Goal: Task Accomplishment & Management: Complete application form

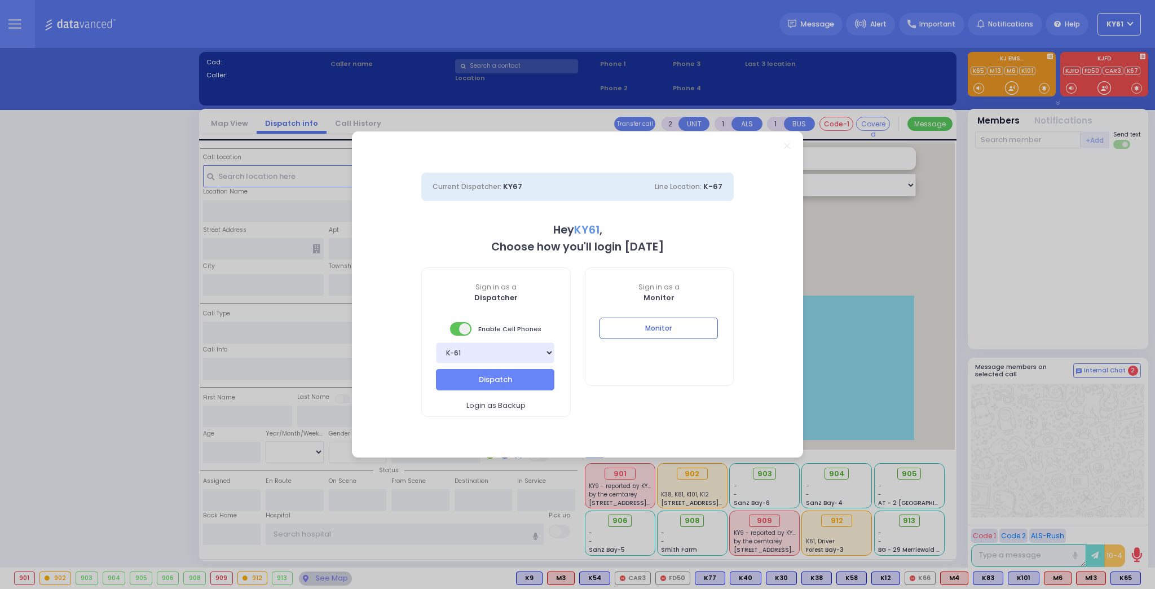
select select "7"
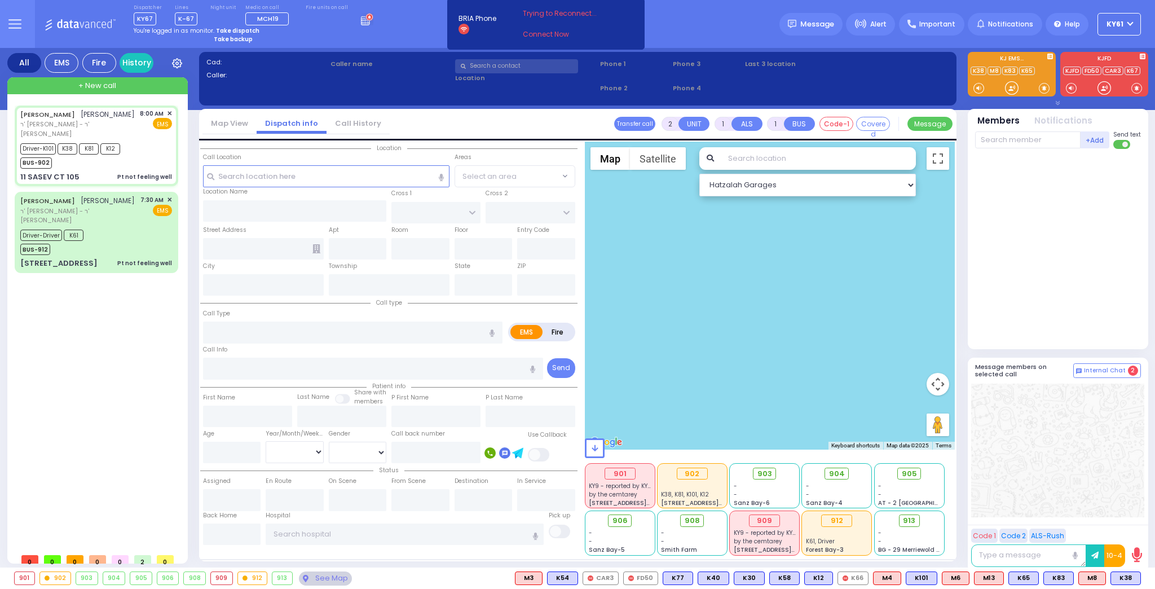
type input "6"
select select
type input "Pt not feeling well"
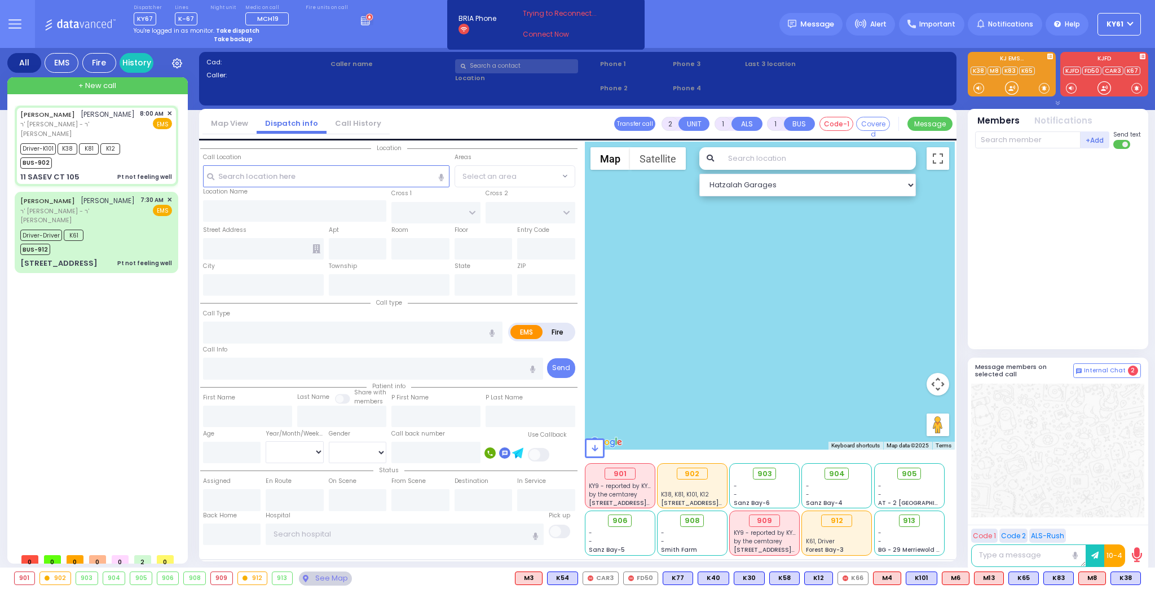
radio input "true"
type input "YITZCHOK"
type input "[PERSON_NAME]"
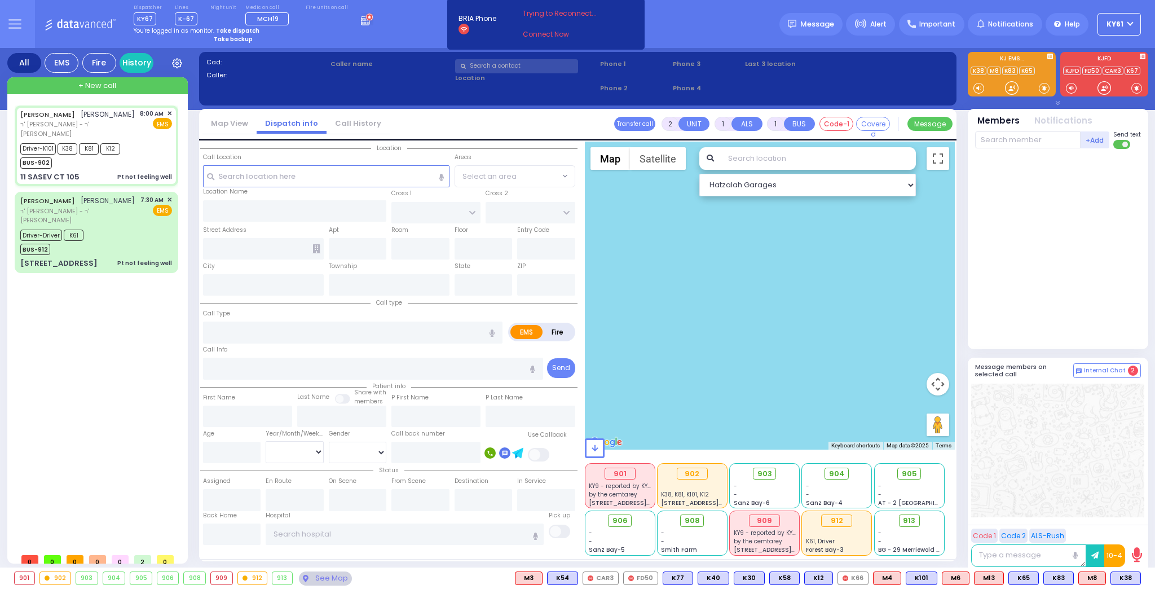
type input "78"
select select "Year"
select select "[DEMOGRAPHIC_DATA]"
type input "08:00"
type input "08:01"
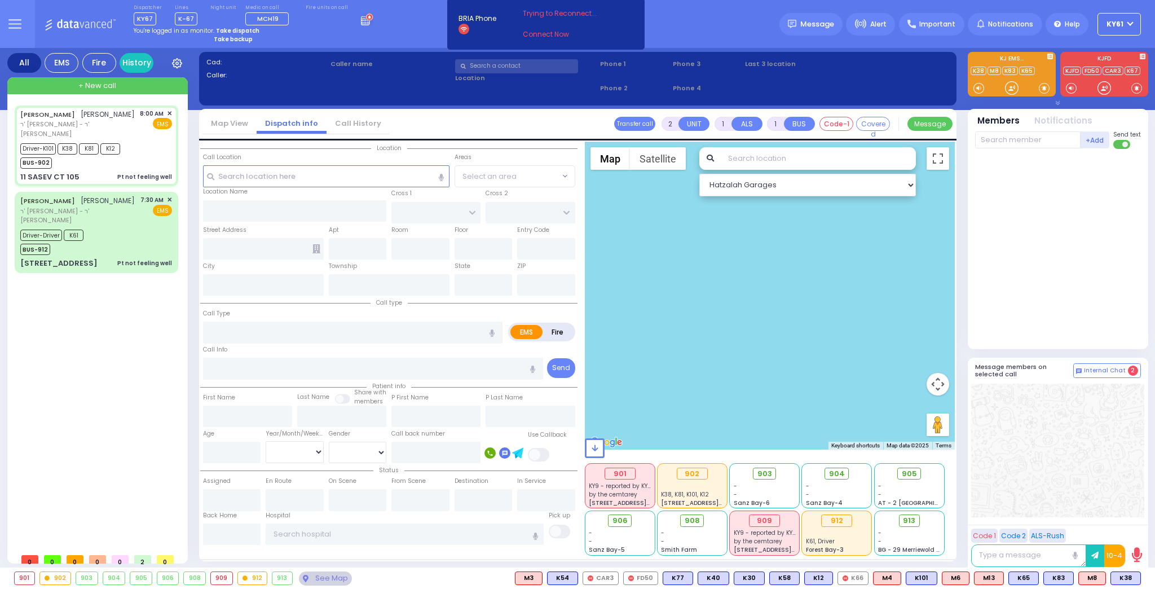
type input "08:05"
type input "08:47"
type input "[GEOGRAPHIC_DATA]"
select select "Hatzalah Garages"
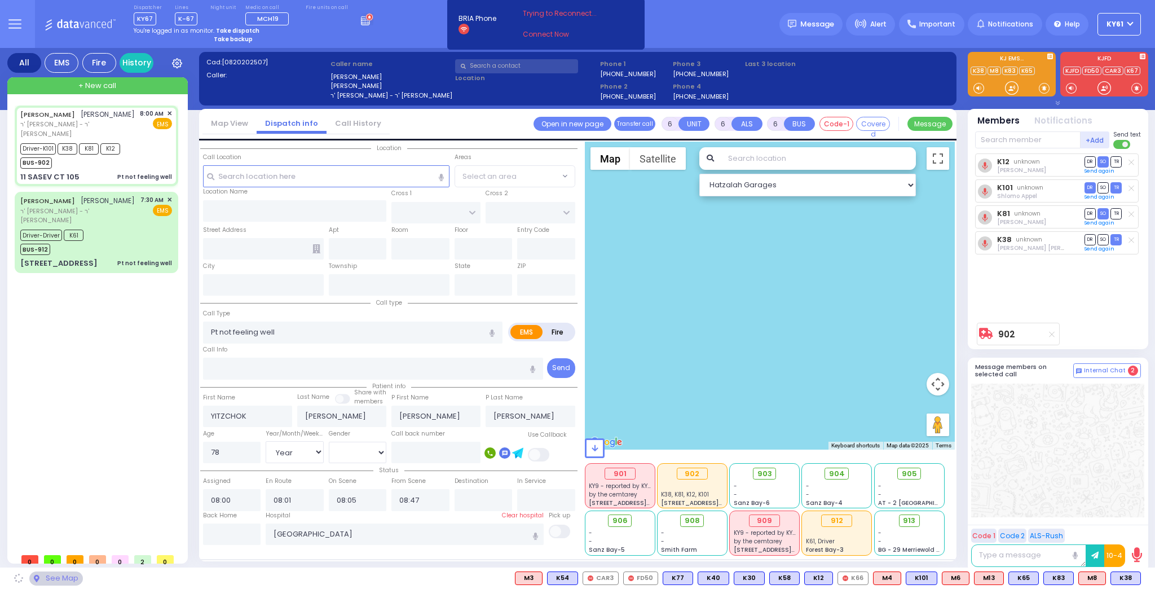
type input "[GEOGRAPHIC_DATA]"
type input "11 SASEV CT"
type input "105"
type input "Monroe"
type input "[US_STATE]"
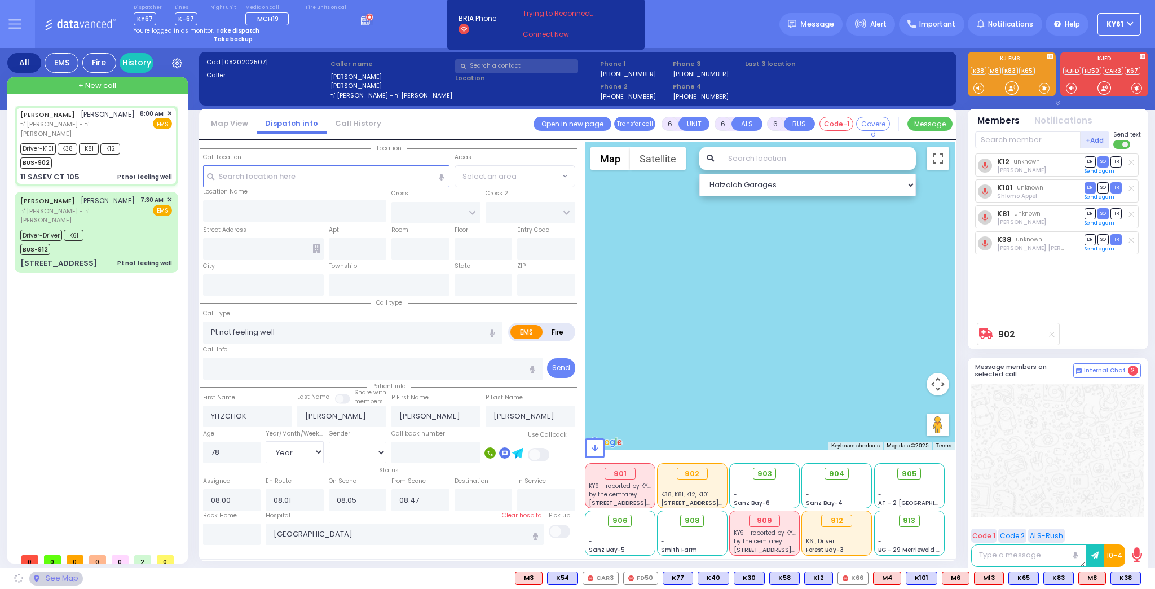
type input "10950"
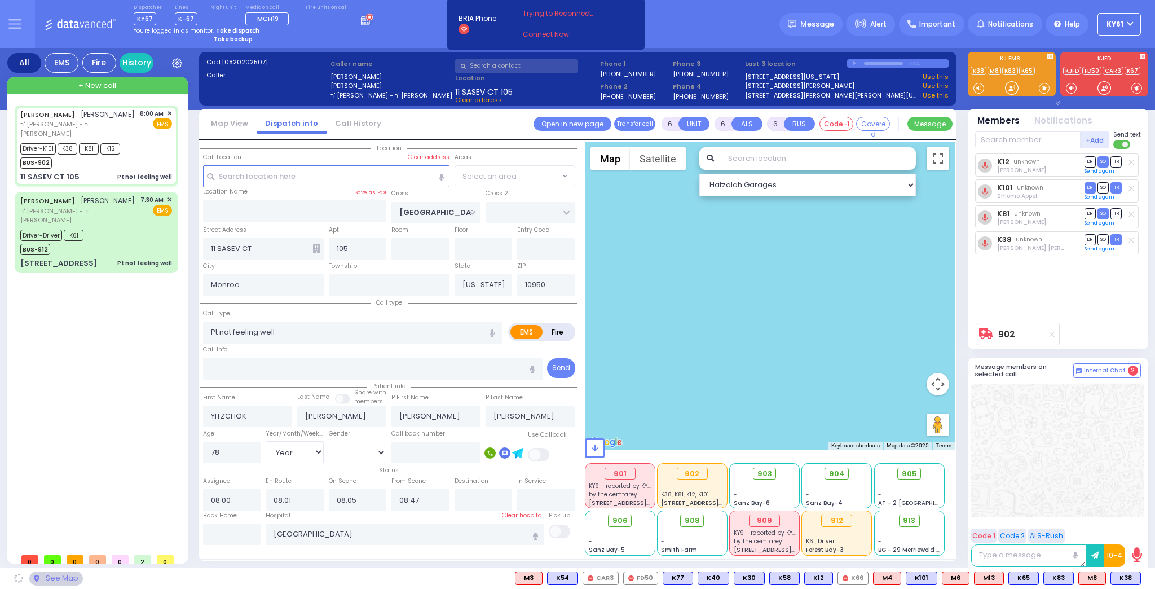
select select "[GEOGRAPHIC_DATA]"
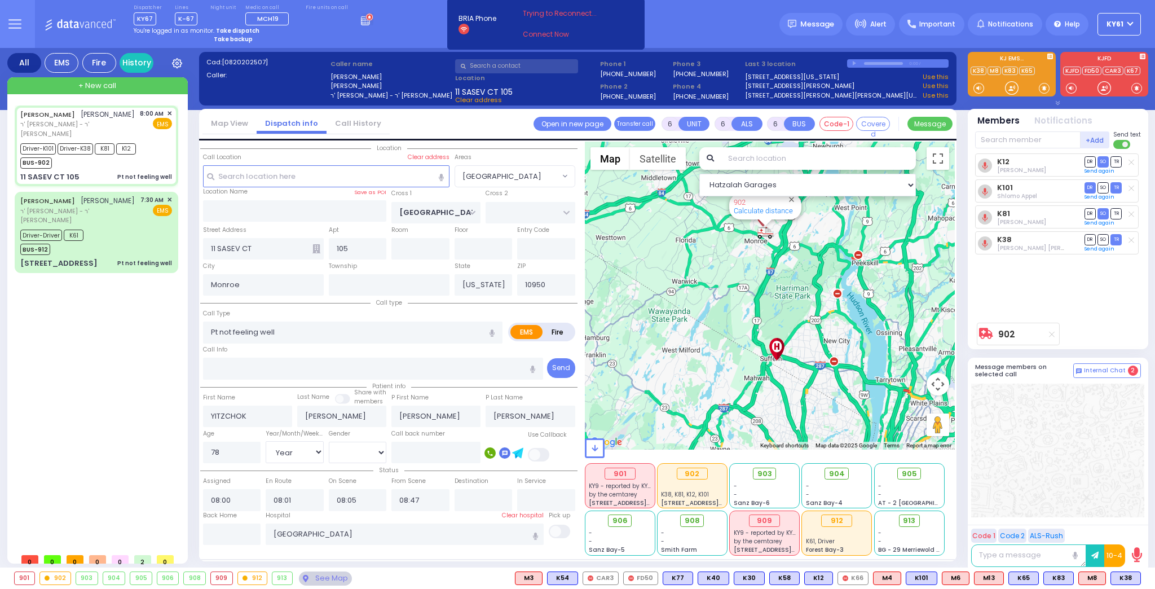
select select
radio input "true"
select select "Year"
select select "[DEMOGRAPHIC_DATA]"
type input "08:50"
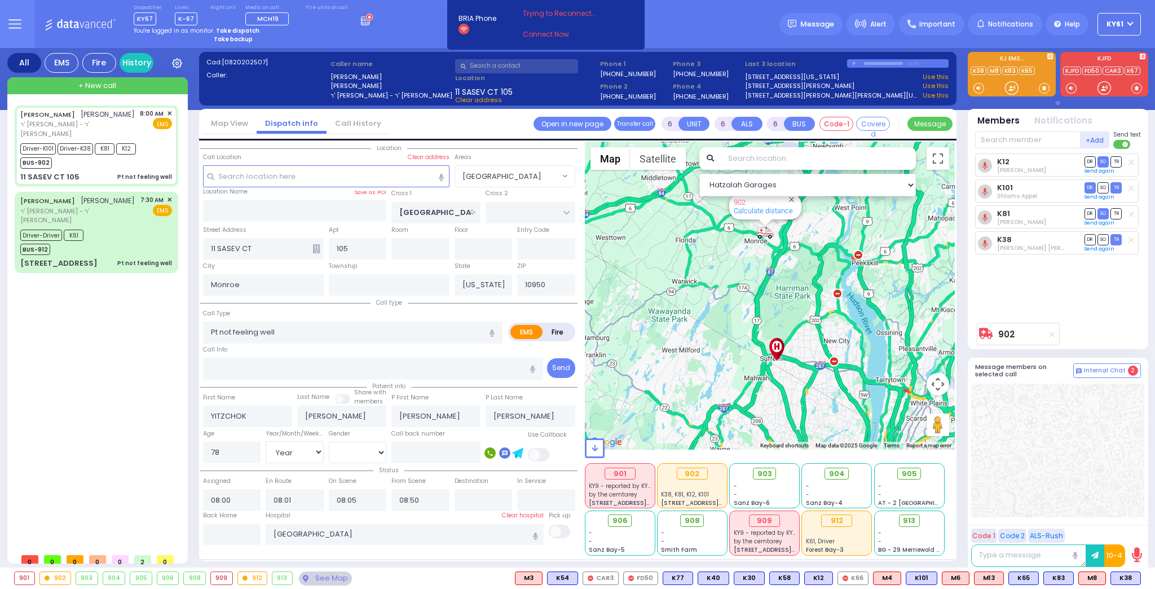
select select "Hatzalah Garages"
select select "[GEOGRAPHIC_DATA]"
select select
radio input "true"
select select "Year"
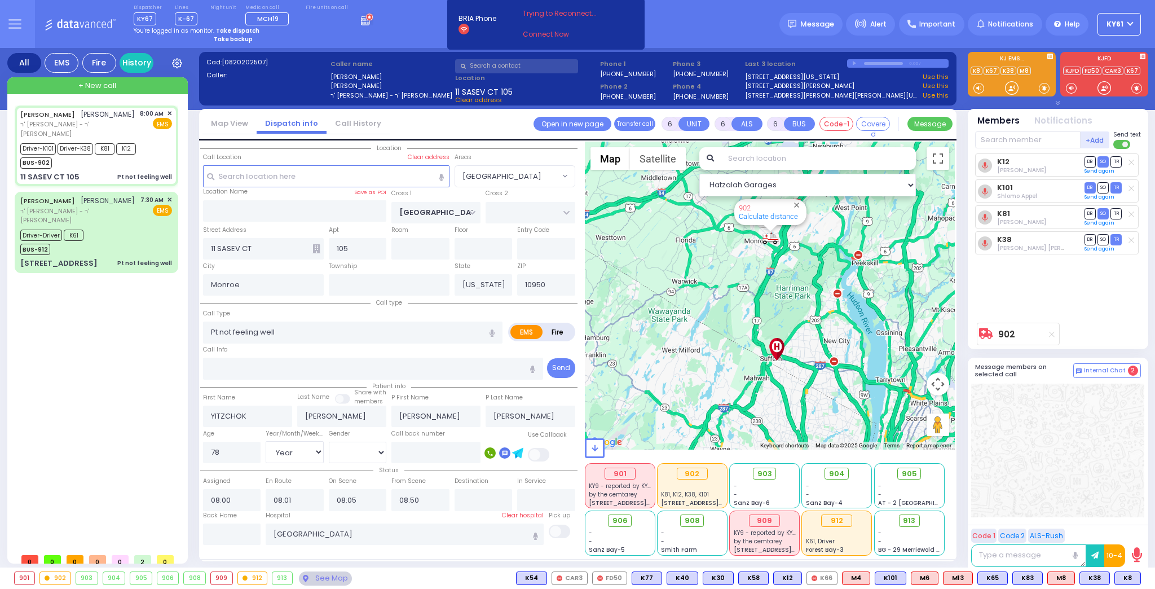
select select "[DEMOGRAPHIC_DATA]"
select select "Hatzalah Garages"
select select "[GEOGRAPHIC_DATA]"
select select
radio input "true"
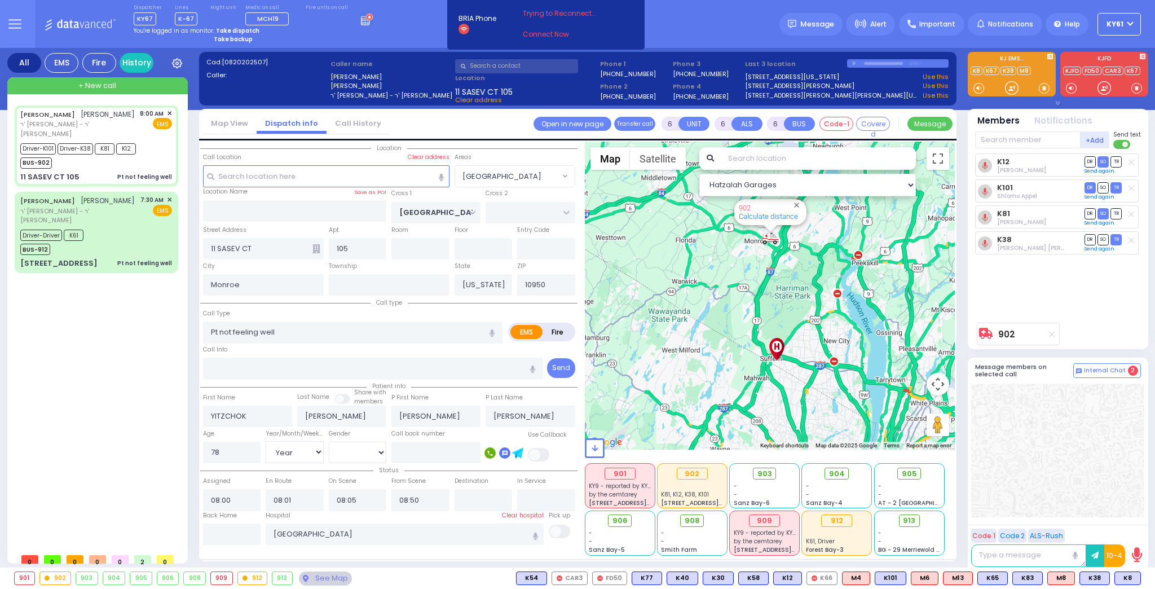
select select "Year"
select select "[DEMOGRAPHIC_DATA]"
select select "Hatzalah Garages"
select select "[GEOGRAPHIC_DATA]"
select select
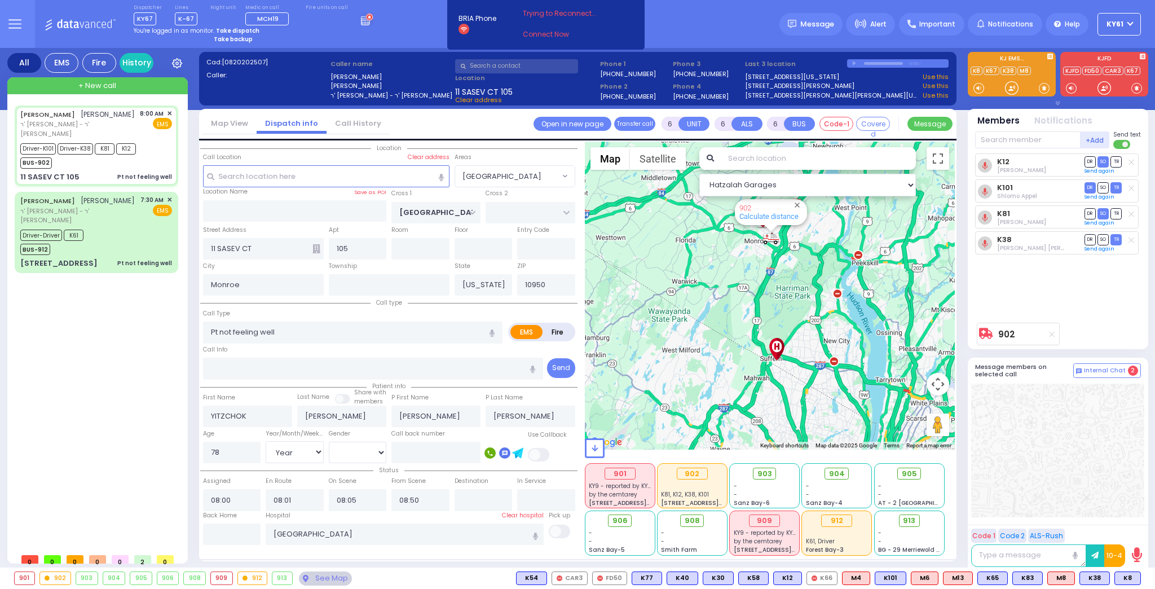
radio input "true"
select select "Year"
select select "[DEMOGRAPHIC_DATA]"
select select "Hatzalah Garages"
select select "[GEOGRAPHIC_DATA]"
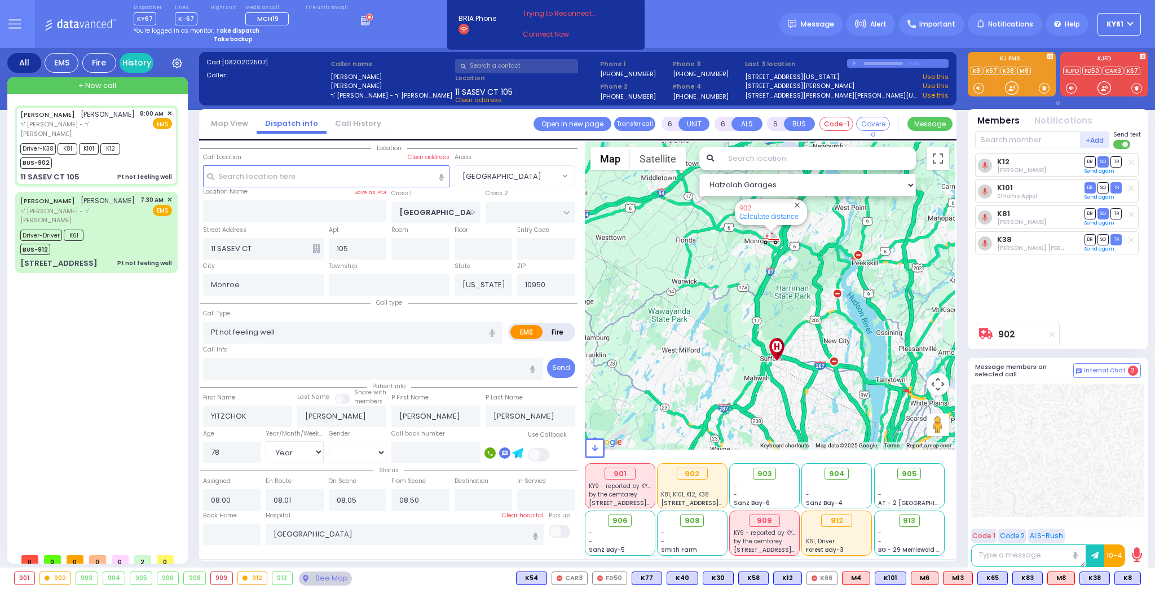
select select
radio input "true"
select select "Year"
select select "[DEMOGRAPHIC_DATA]"
select select "Hatzalah Garages"
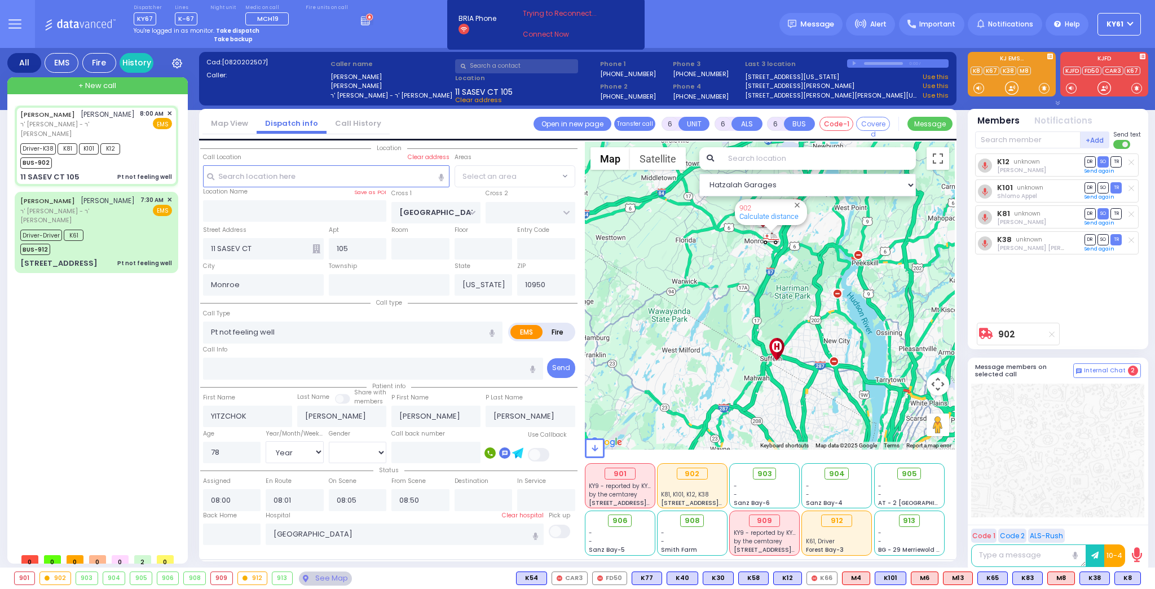
select select "[GEOGRAPHIC_DATA]"
select select
radio input "true"
select select "Year"
select select "[DEMOGRAPHIC_DATA]"
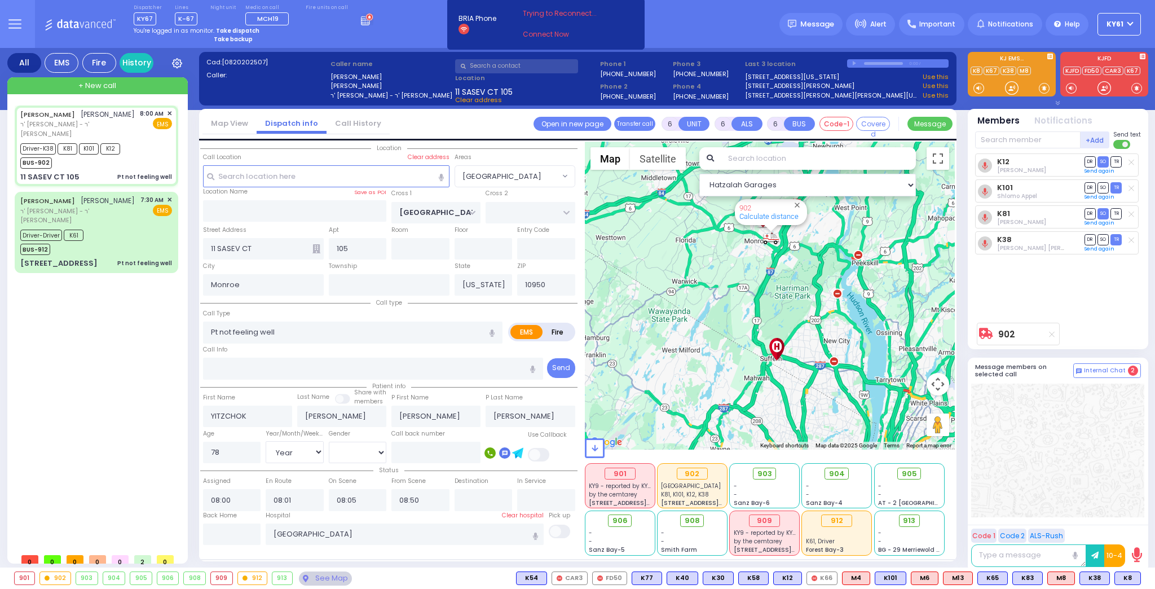
select select "Hatzalah Garages"
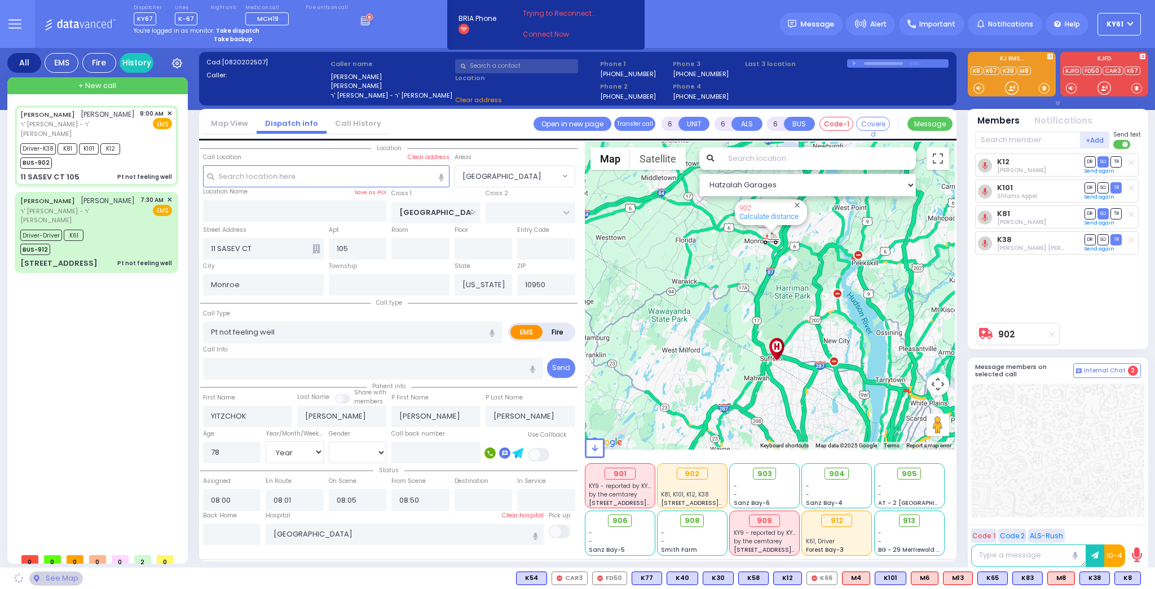
select select "[GEOGRAPHIC_DATA]"
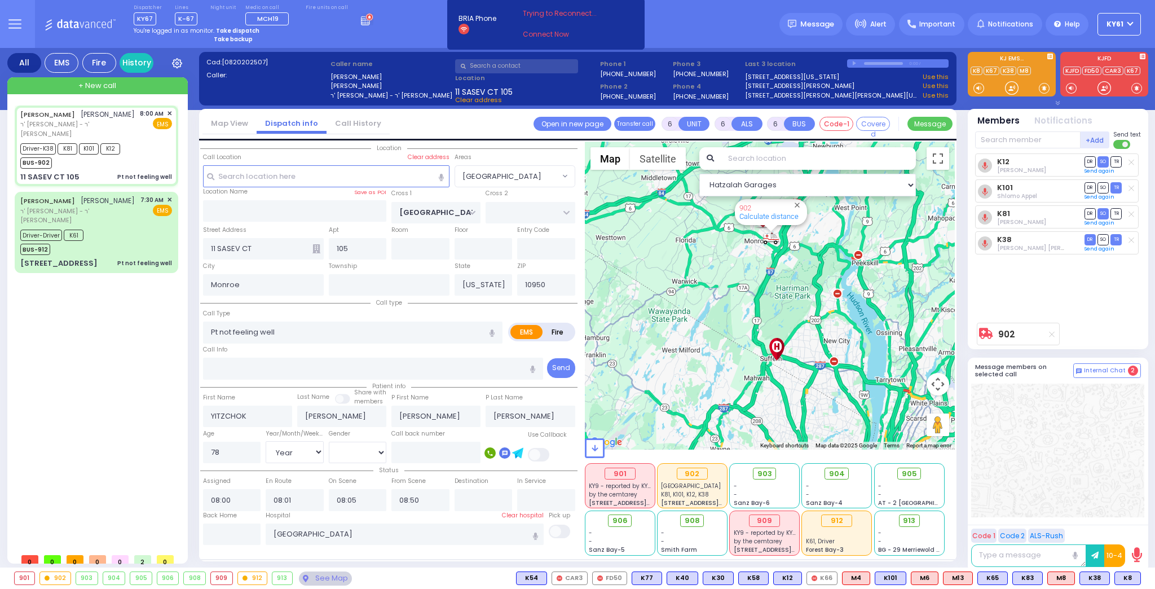
select select
radio input "true"
select select "Year"
select select "[DEMOGRAPHIC_DATA]"
select select "Hatzalah Garages"
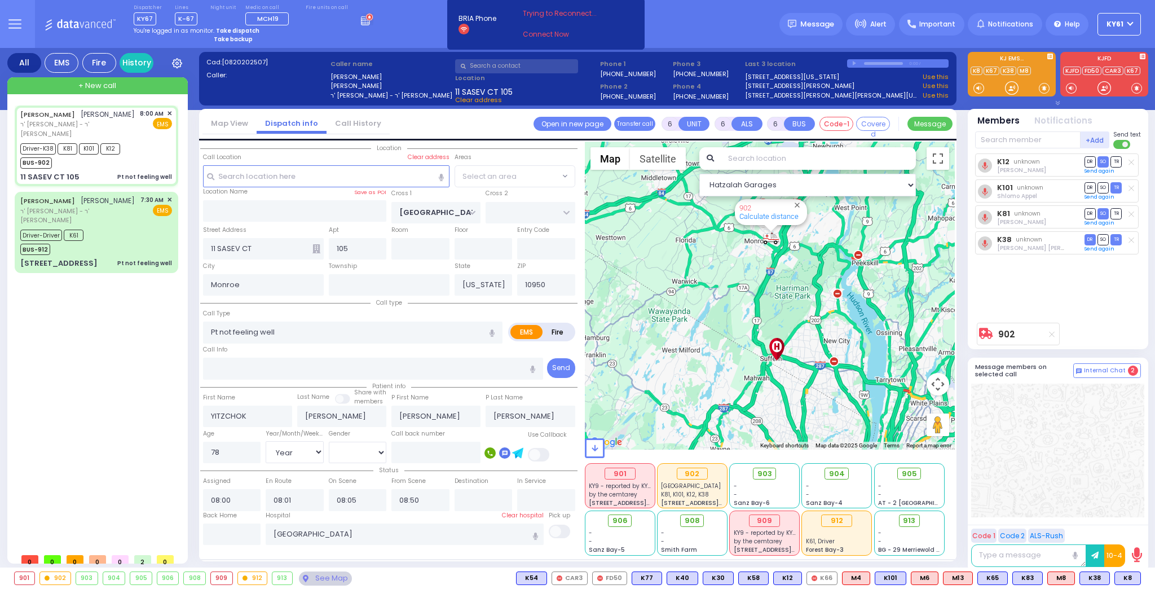
select select "[GEOGRAPHIC_DATA]"
select select
radio input "true"
select select "Year"
select select "[DEMOGRAPHIC_DATA]"
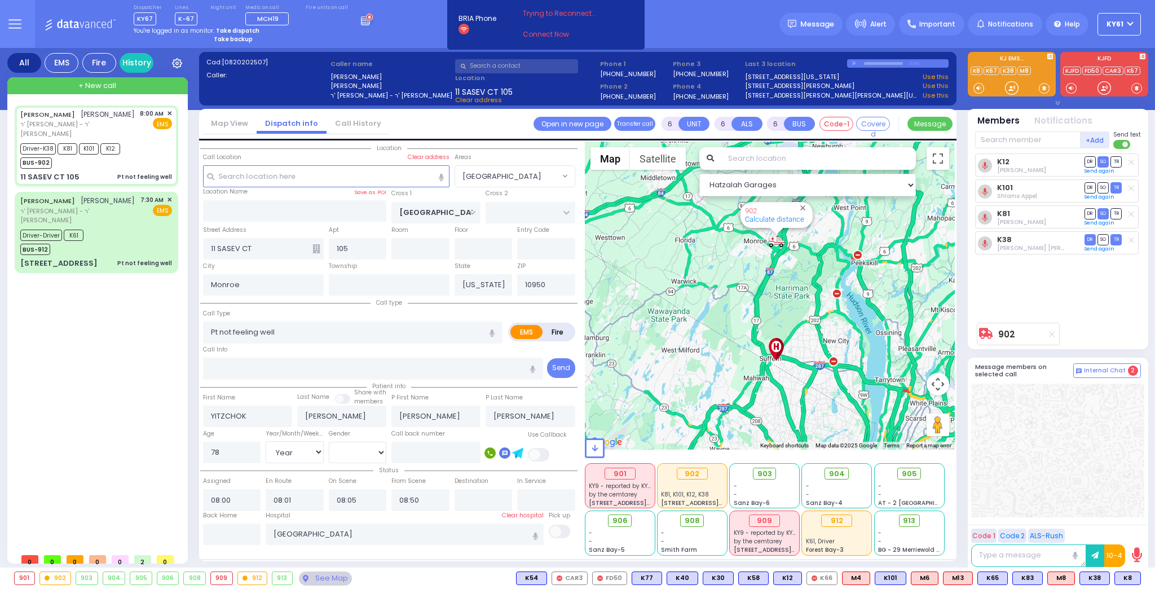
select select "Hatzalah Garages"
select select "[GEOGRAPHIC_DATA]"
select select
radio input "true"
select select "Year"
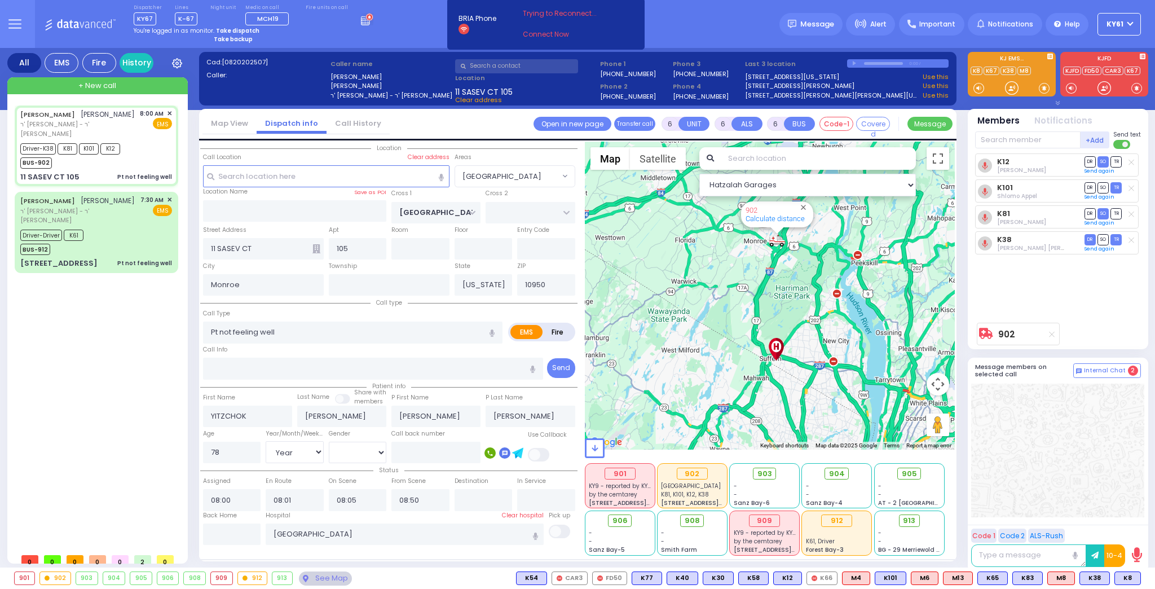
select select "[DEMOGRAPHIC_DATA]"
select select "Hatzalah Garages"
select select "[GEOGRAPHIC_DATA]"
select select
radio input "true"
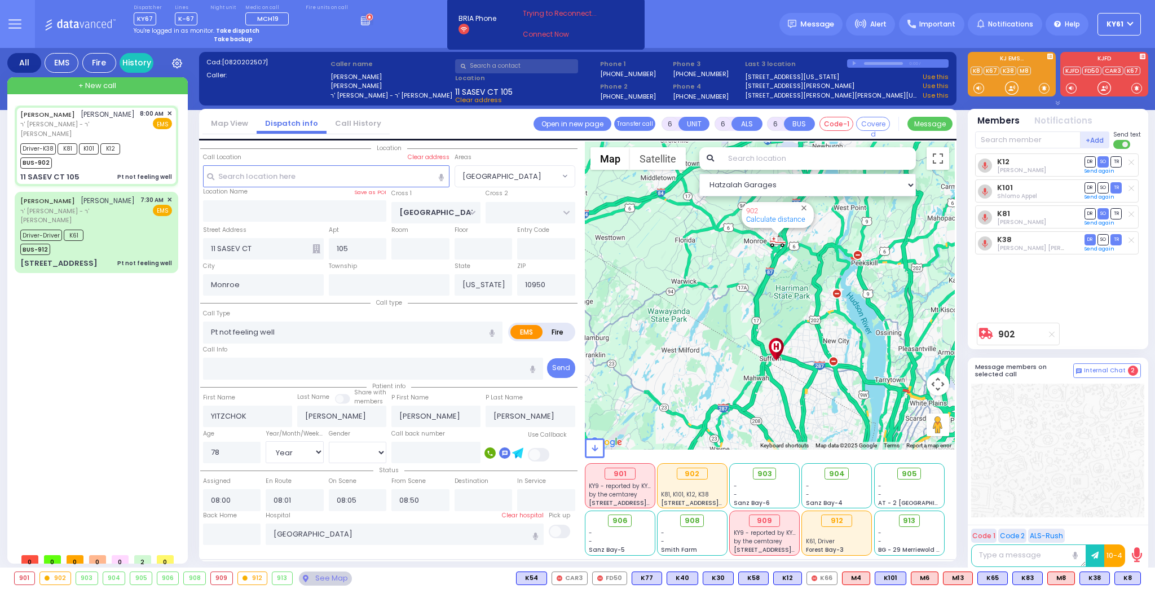
select select "Year"
select select "[DEMOGRAPHIC_DATA]"
select select "Hatzalah Garages"
select select "[GEOGRAPHIC_DATA]"
select select
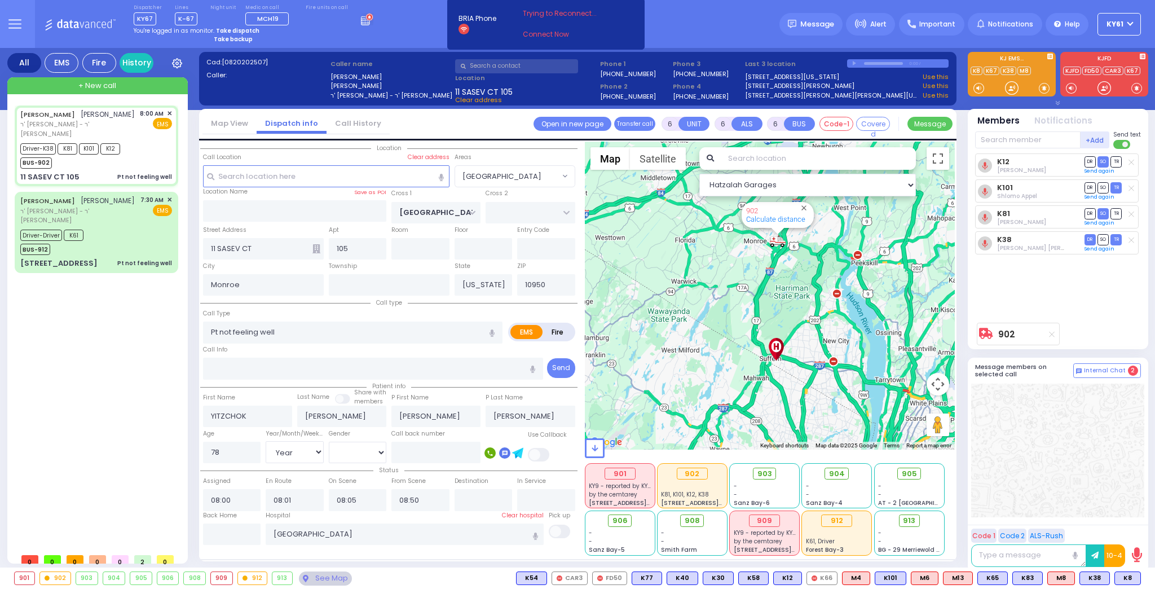
radio input "true"
select select "Year"
select select "[DEMOGRAPHIC_DATA]"
select select "Hatzalah Garages"
select select "[GEOGRAPHIC_DATA]"
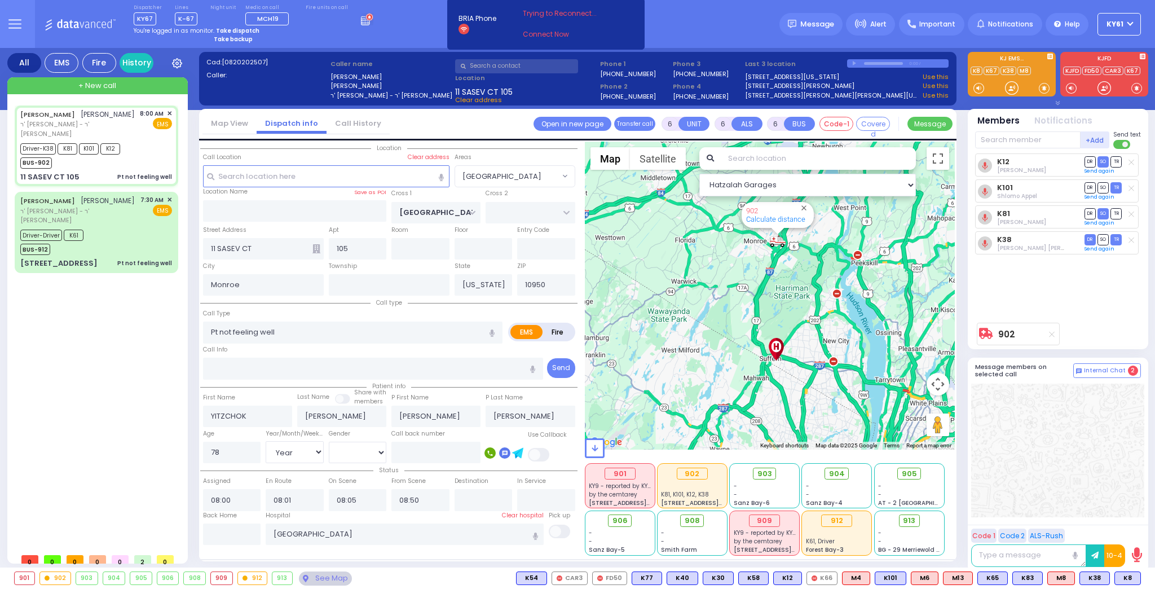
select select
radio input "true"
select select "Year"
select select "[DEMOGRAPHIC_DATA]"
select select "Hatzalah Garages"
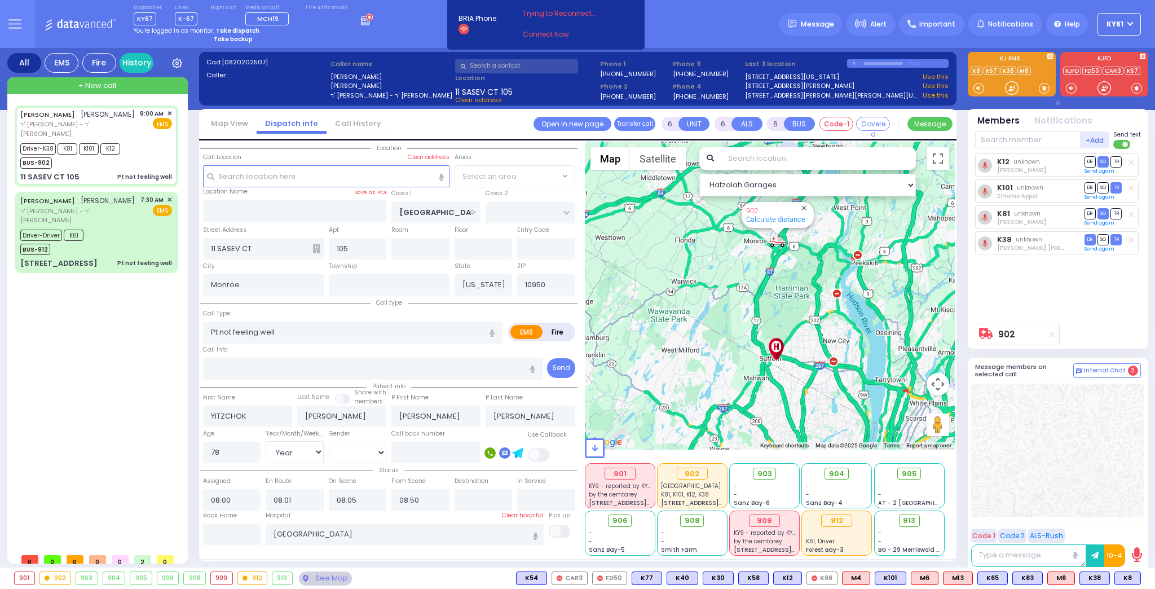
select select "[GEOGRAPHIC_DATA]"
select select
radio input "true"
select select "Year"
select select "[DEMOGRAPHIC_DATA]"
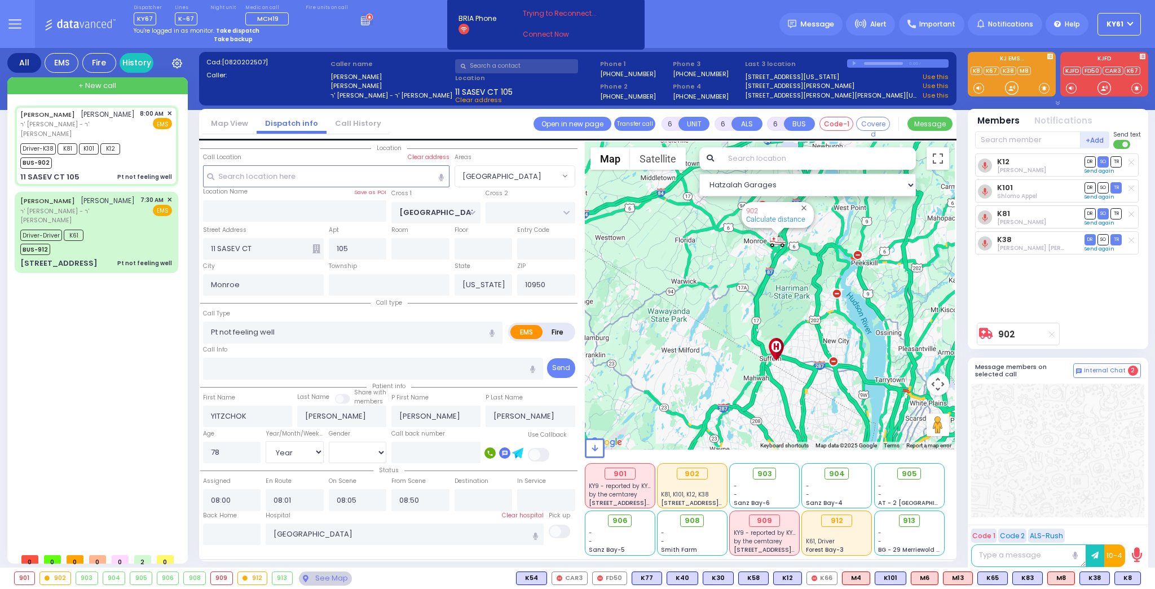
select select "Hatzalah Garages"
select select "[GEOGRAPHIC_DATA]"
select select
radio input "true"
select select "Year"
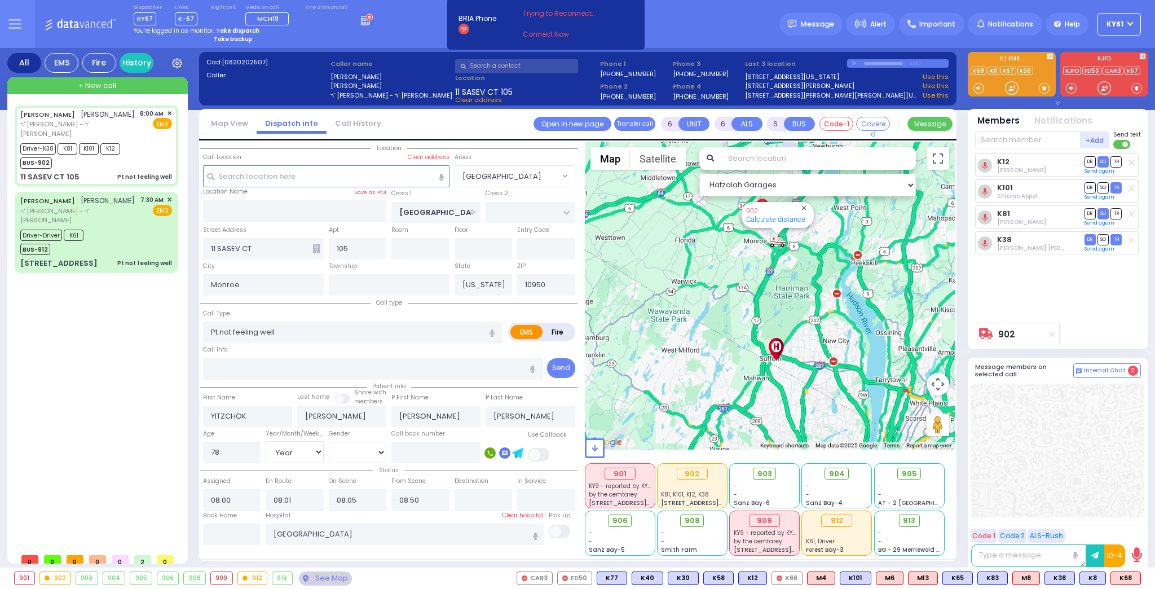
select select "[DEMOGRAPHIC_DATA]"
select select "Hatzalah Garages"
select select "[GEOGRAPHIC_DATA]"
select select
radio input "true"
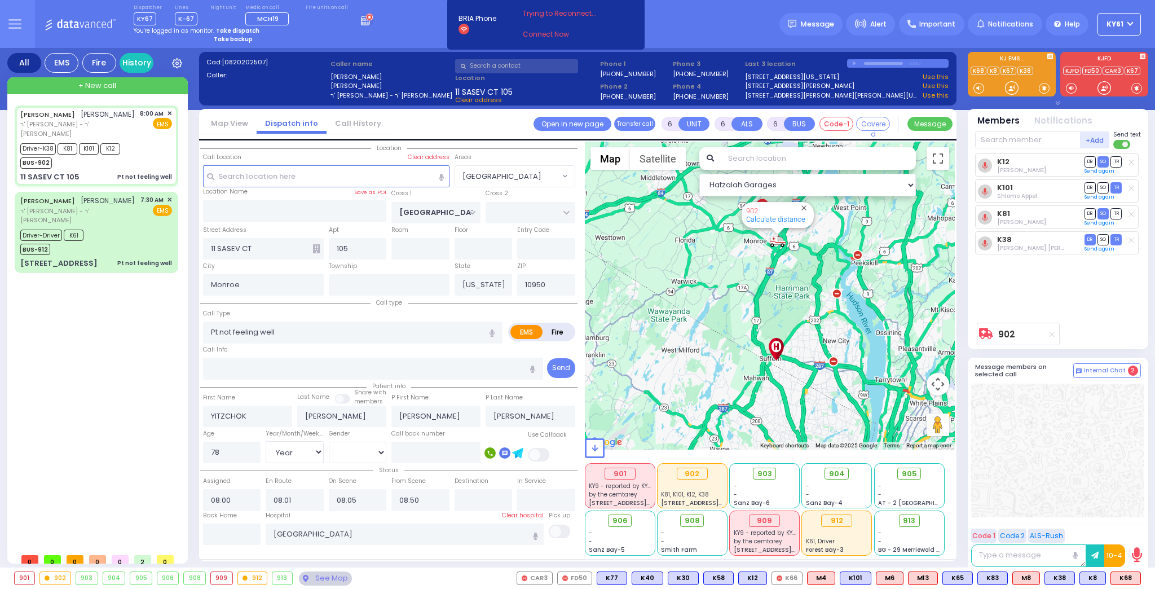
select select "Year"
select select "[DEMOGRAPHIC_DATA]"
select select "Hatzalah Garages"
select select "[GEOGRAPHIC_DATA]"
select select
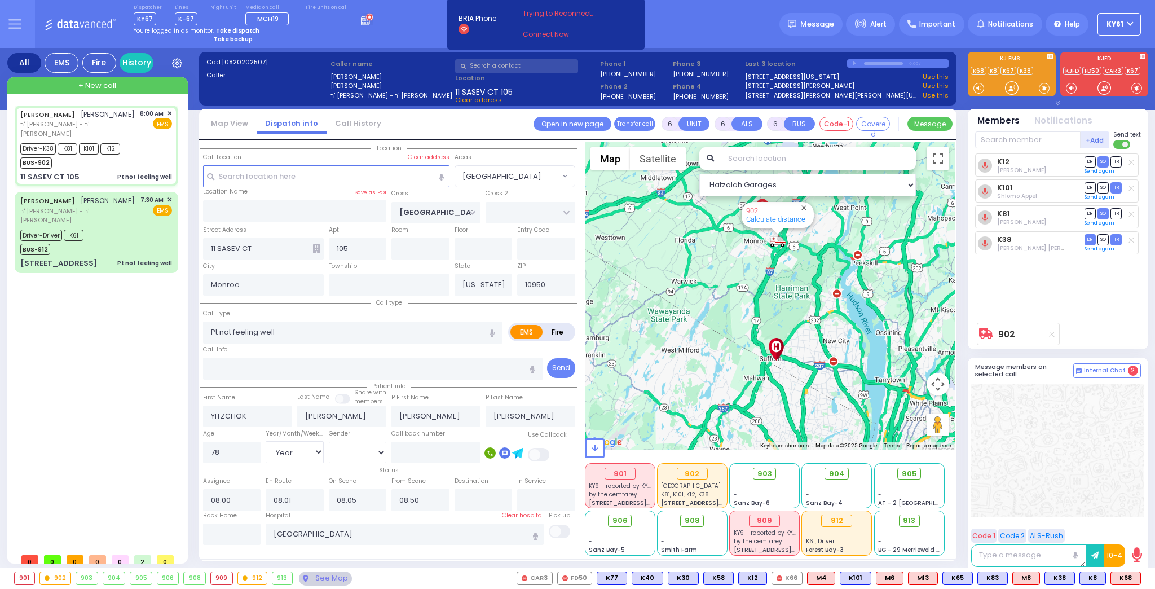
radio input "true"
select select "Year"
select select "[DEMOGRAPHIC_DATA]"
select select "Hatzalah Garages"
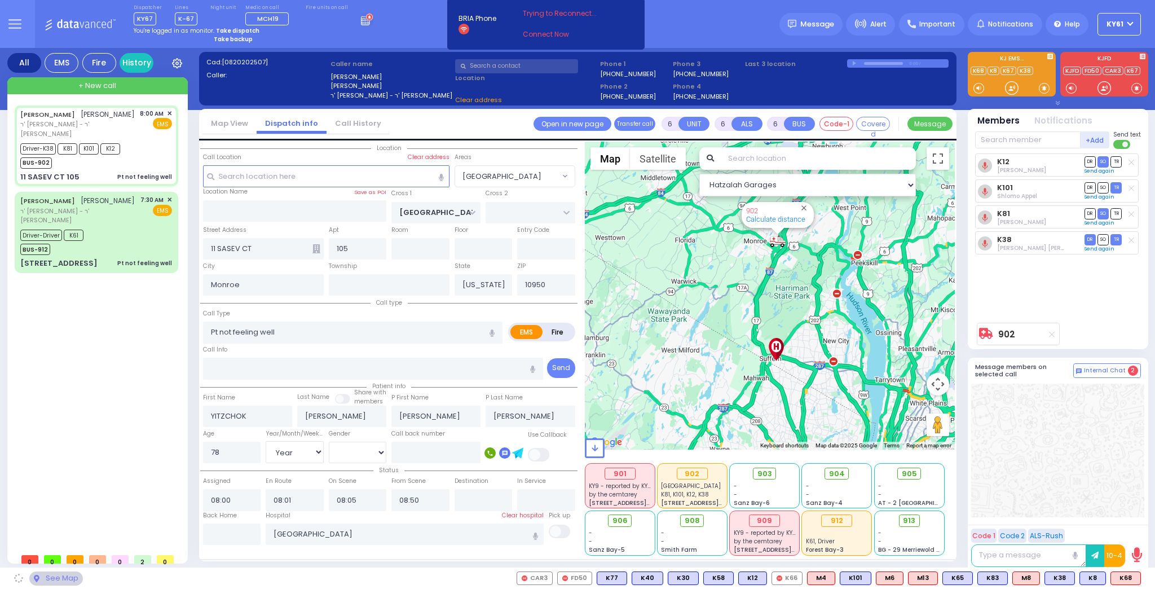
select select "[GEOGRAPHIC_DATA]"
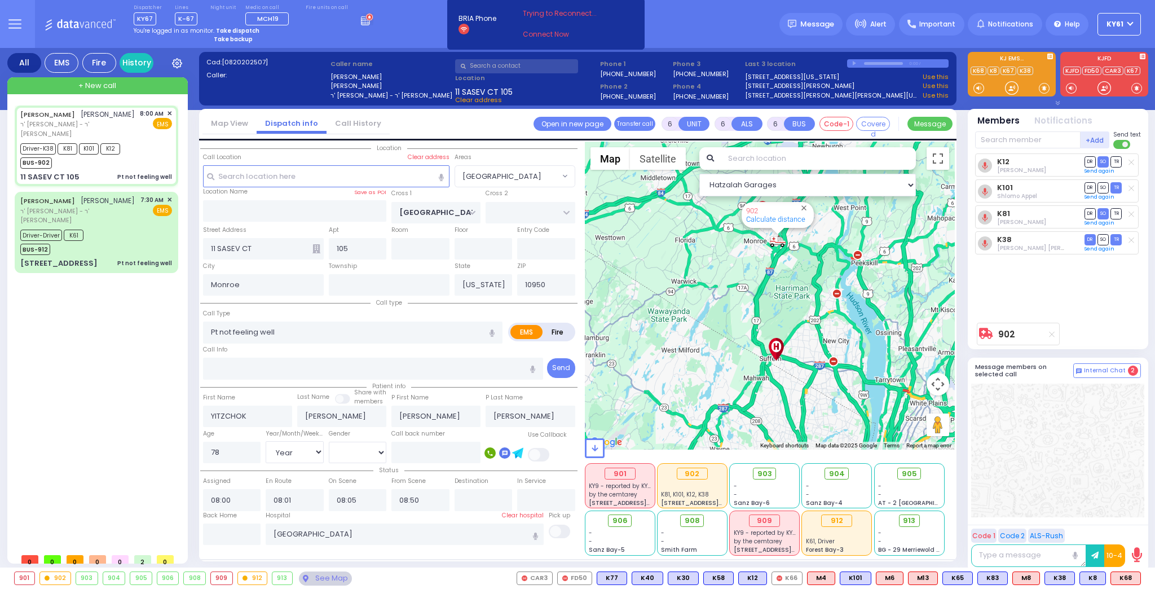
select select
radio input "true"
select select "Year"
select select "[DEMOGRAPHIC_DATA]"
select select "Hatzalah Garages"
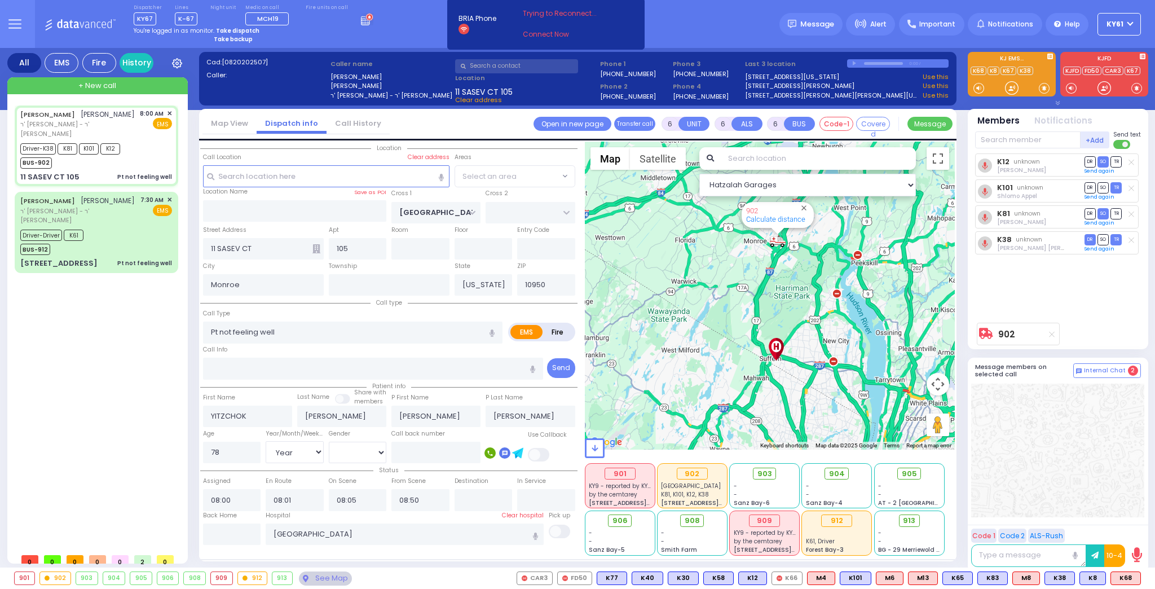
select select "[GEOGRAPHIC_DATA]"
select select
radio input "true"
select select "Year"
select select "[DEMOGRAPHIC_DATA]"
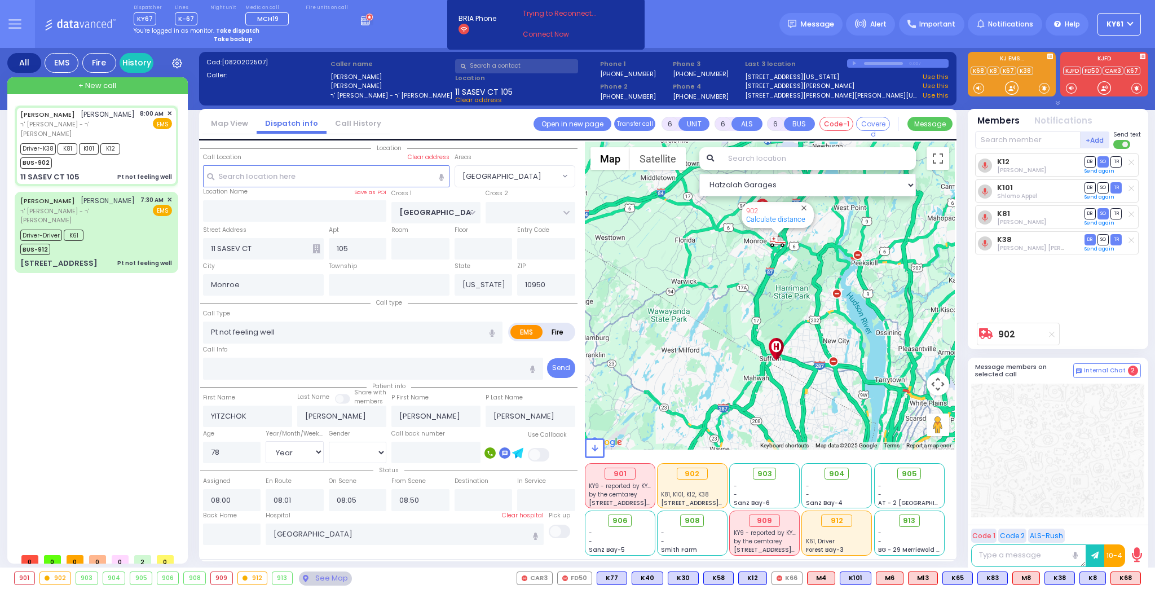
select select "Hatzalah Garages"
select select "[GEOGRAPHIC_DATA]"
select select
radio input "true"
select select "Year"
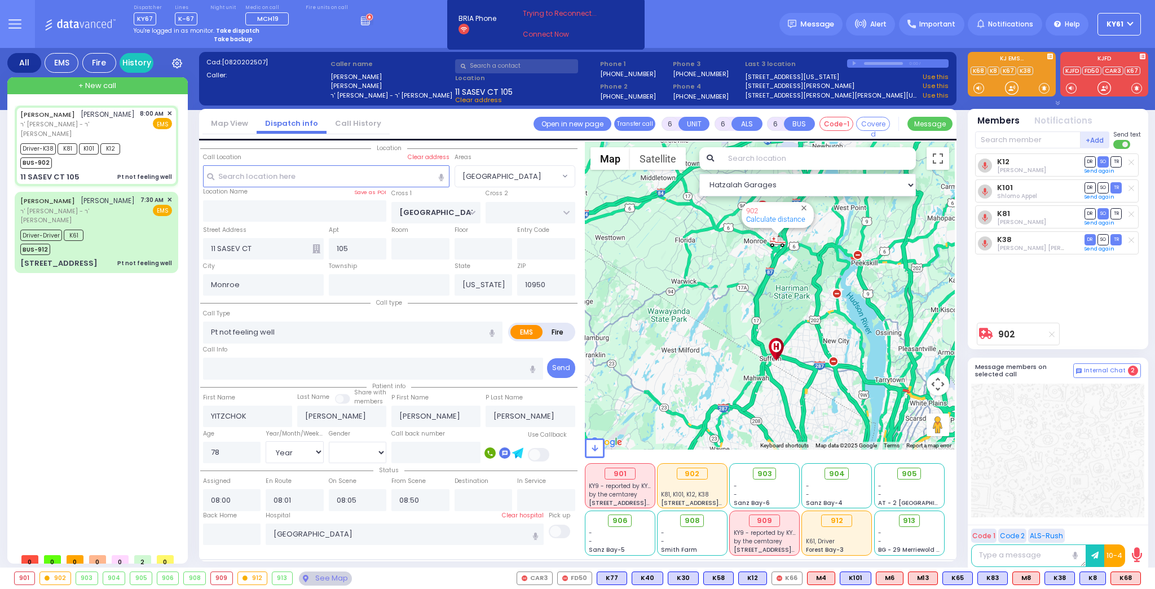
select select "[DEMOGRAPHIC_DATA]"
type input "08:23"
select select "Hatzalah Garages"
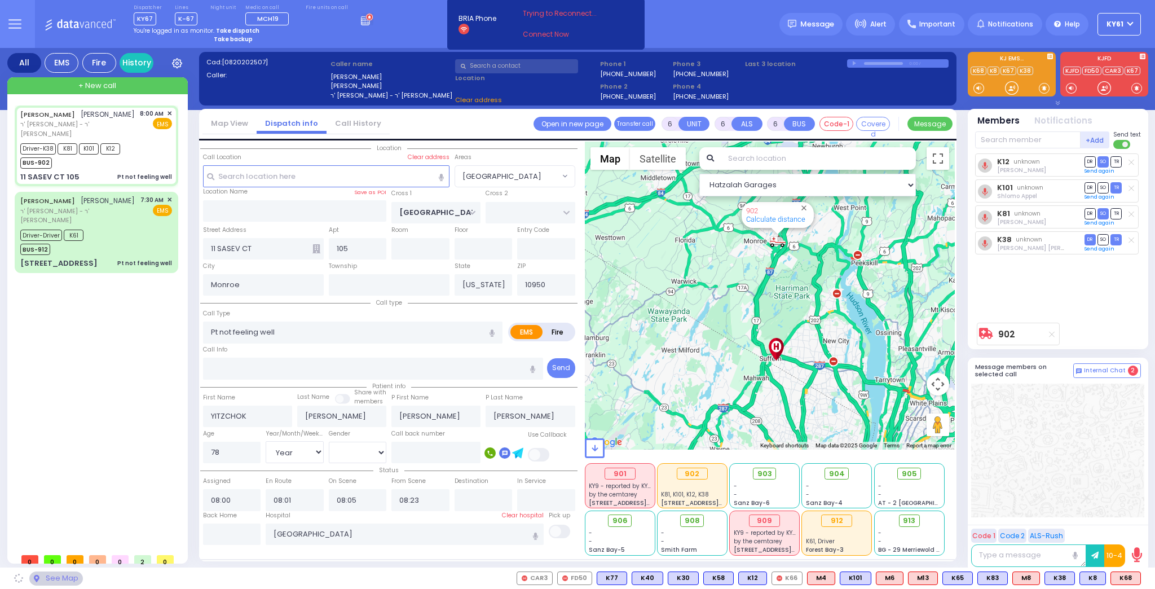
select select "[GEOGRAPHIC_DATA]"
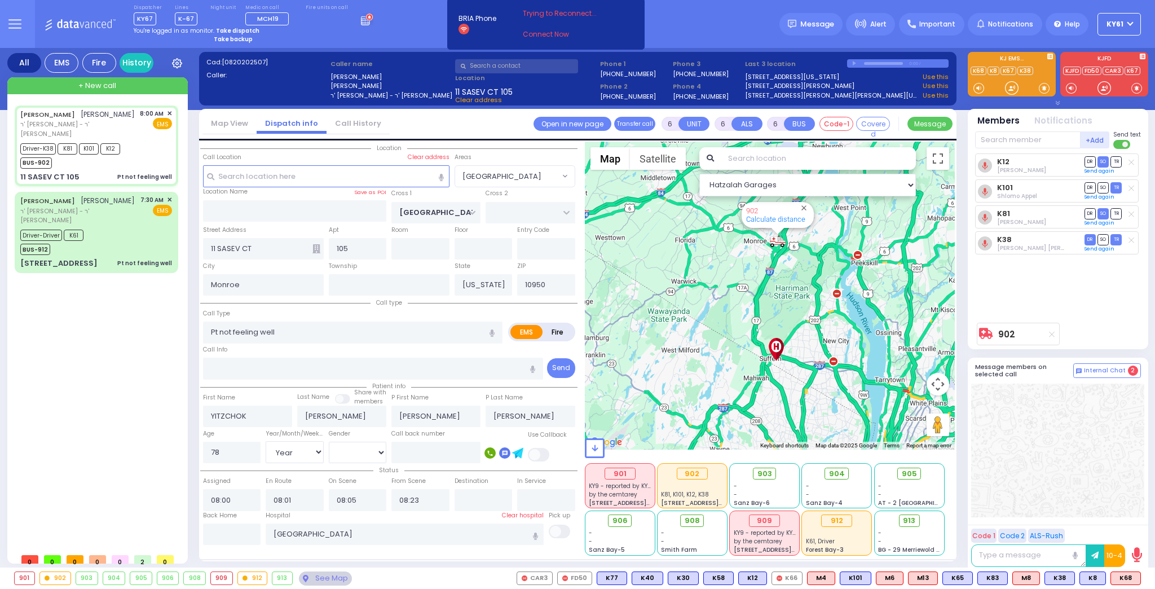
select select
radio input "true"
select select "Year"
select select "[DEMOGRAPHIC_DATA]"
type input "08:50"
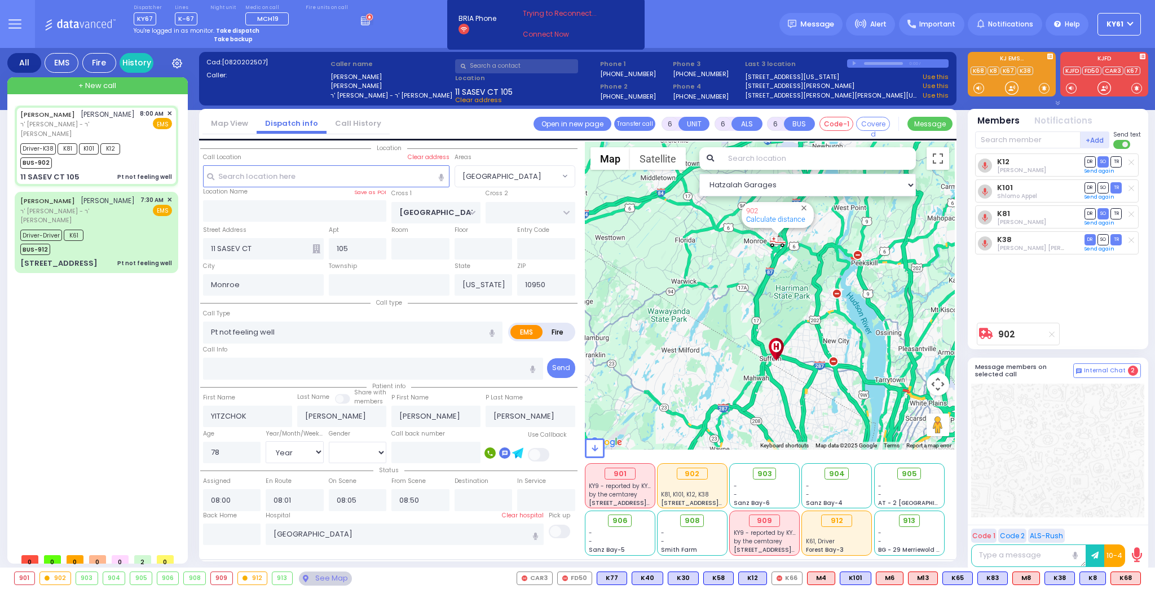
select select "Hatzalah Garages"
select select "[GEOGRAPHIC_DATA]"
